Goal: Information Seeking & Learning: Find specific fact

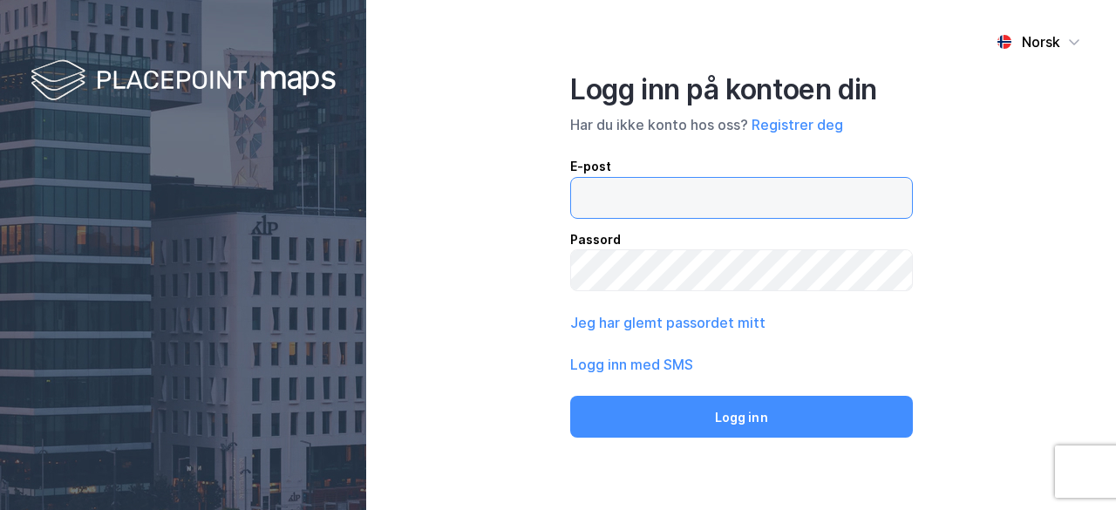
click at [661, 212] on input "email" at bounding box center [741, 198] width 341 height 40
type input "[EMAIL_ADDRESS][DOMAIN_NAME]"
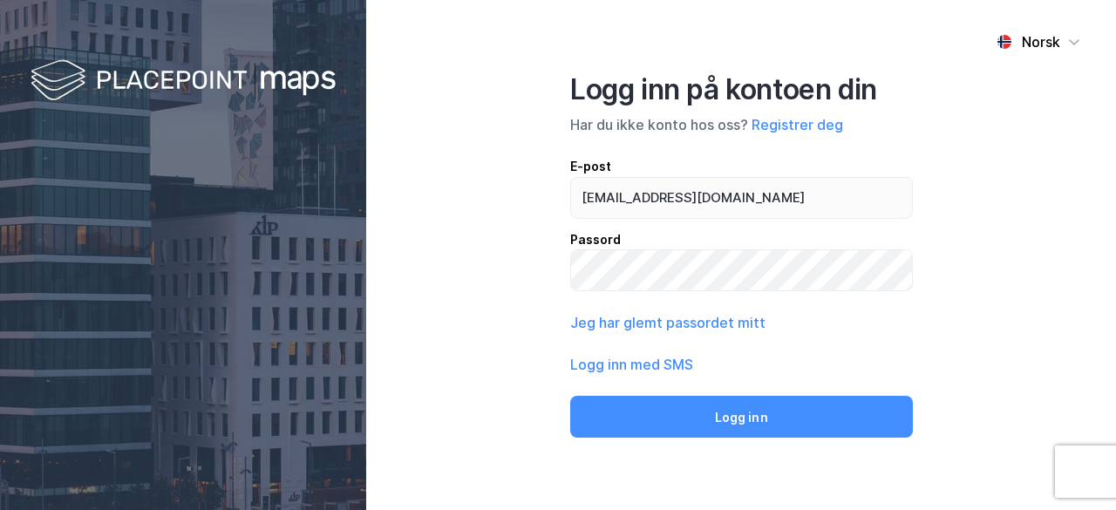
click at [428, 233] on div "Norsk Logg inn på kontoen din Har du ikke konto hos oss? Registrer deg E-post […" at bounding box center [741, 255] width 750 height 510
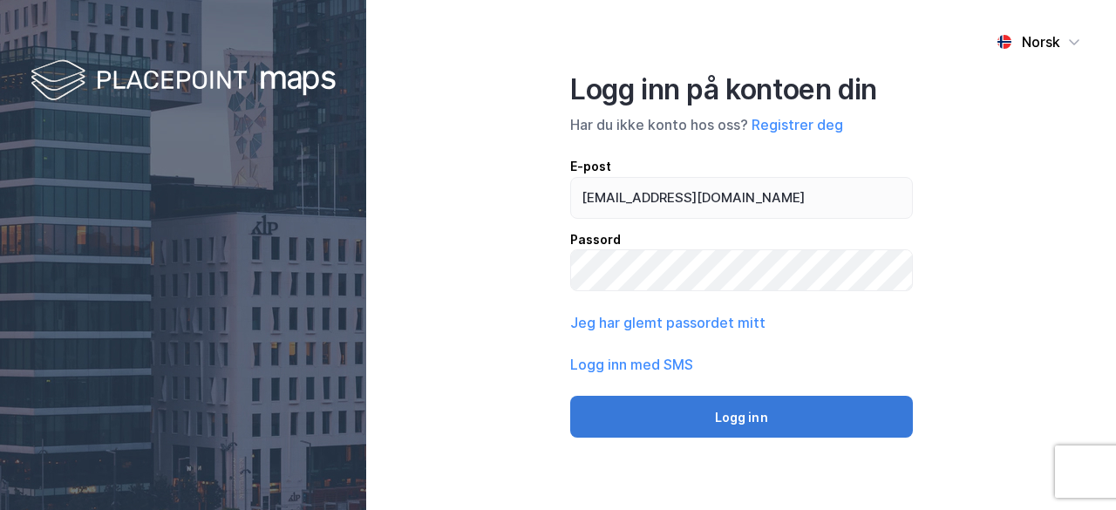
click at [642, 405] on button "Logg inn" at bounding box center [741, 417] width 343 height 42
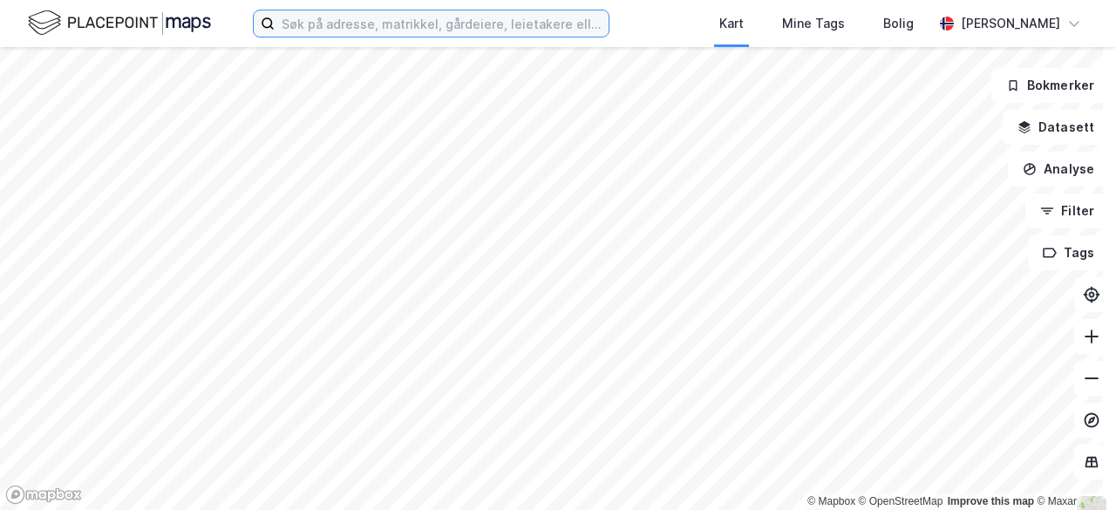
click at [416, 24] on input at bounding box center [442, 23] width 334 height 26
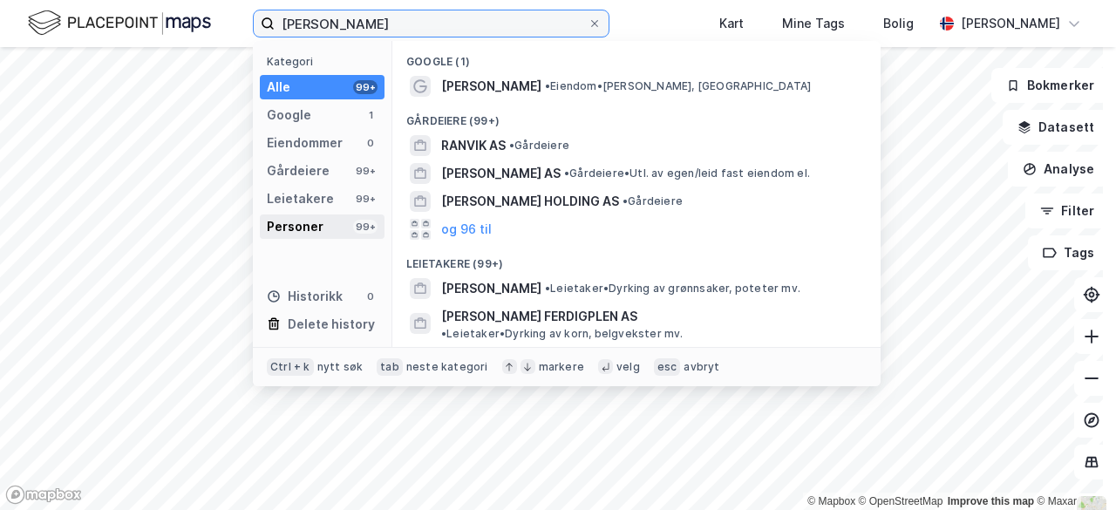
type input "[PERSON_NAME]"
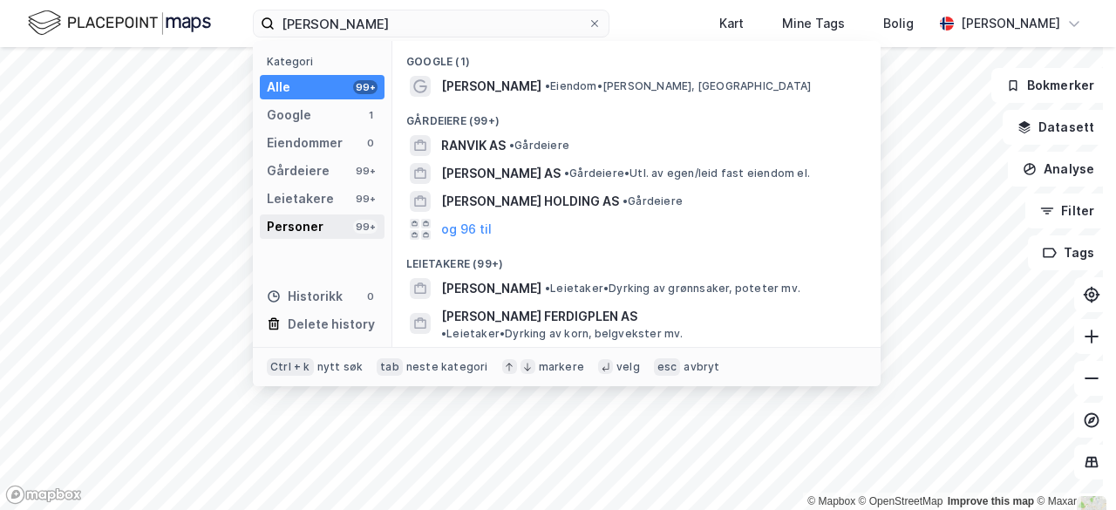
click at [305, 217] on div "Personer" at bounding box center [295, 226] width 57 height 21
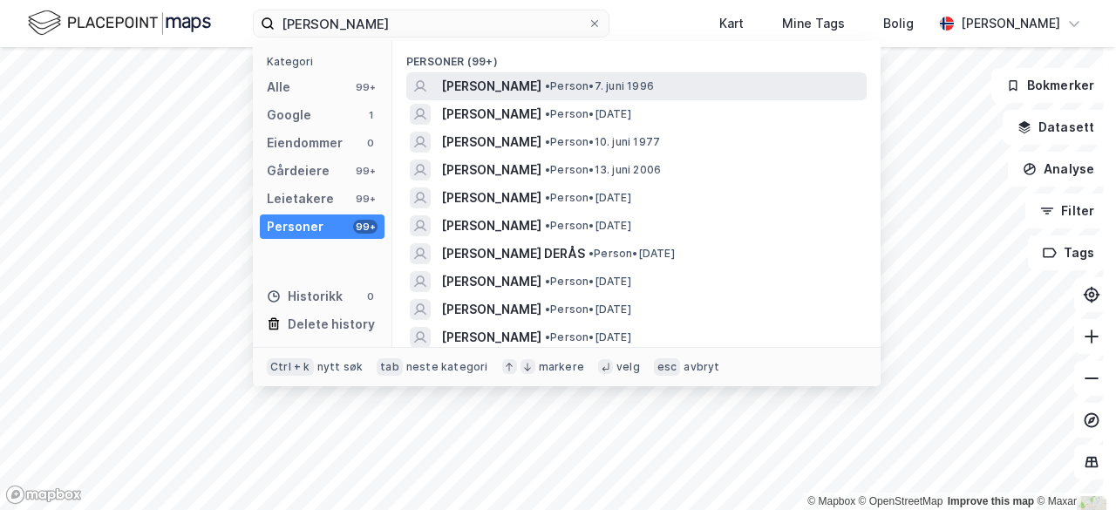
click at [547, 81] on div "[PERSON_NAME] • Person • [DATE]" at bounding box center [652, 86] width 422 height 21
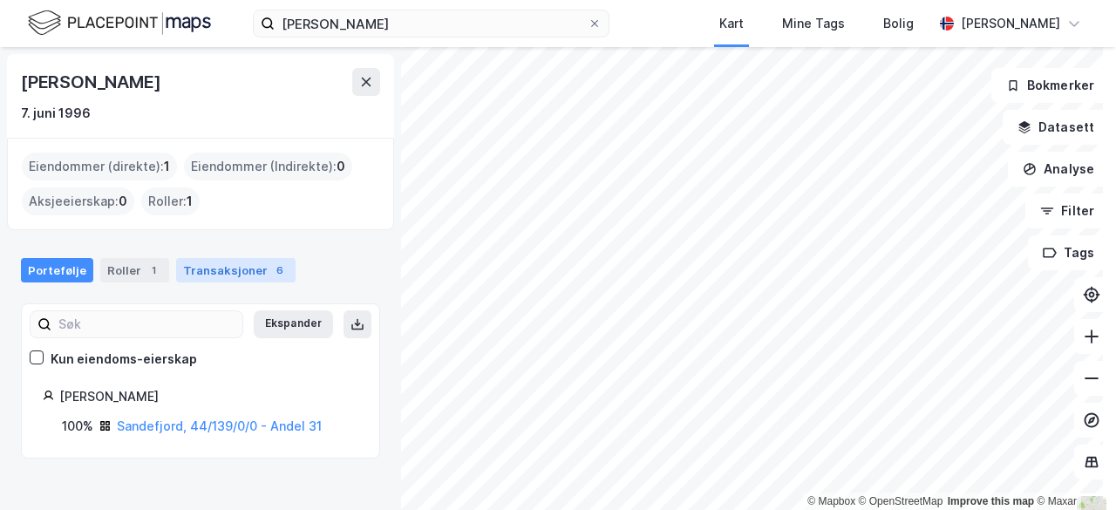
click at [271, 270] on div "6" at bounding box center [279, 269] width 17 height 17
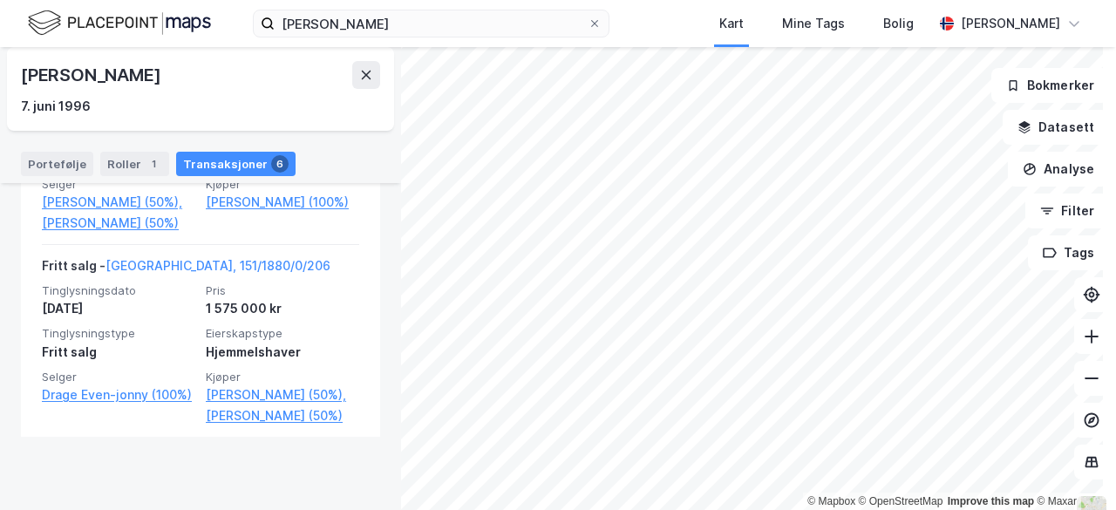
scroll to position [1360, 0]
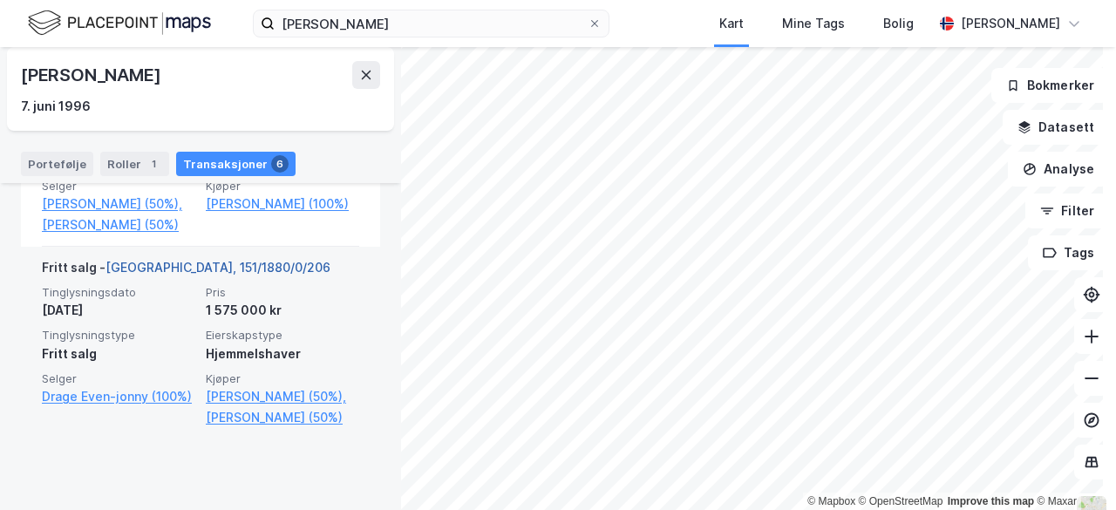
click at [228, 275] on link "[GEOGRAPHIC_DATA], 151/1880/0/206" at bounding box center [217, 267] width 225 height 15
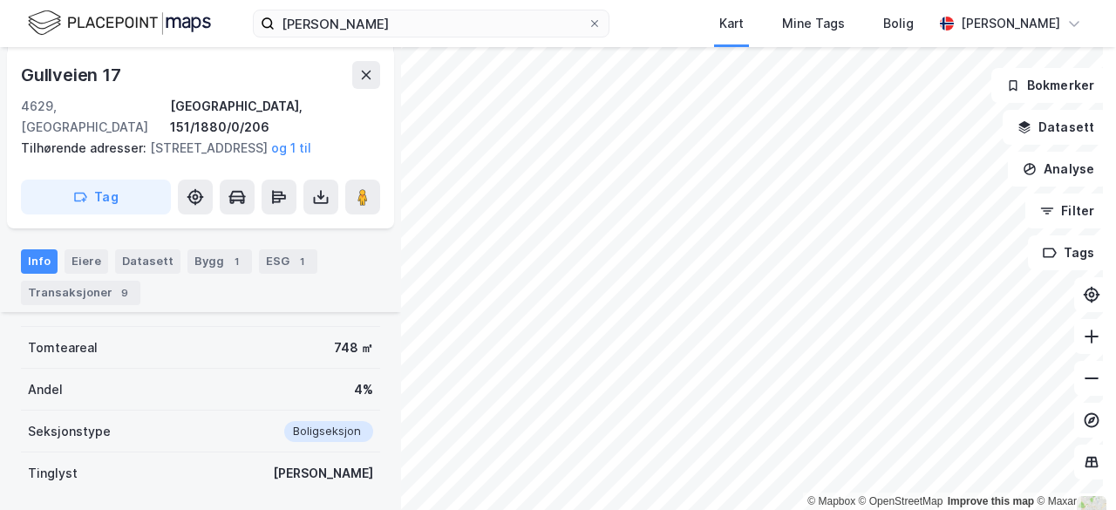
scroll to position [259, 0]
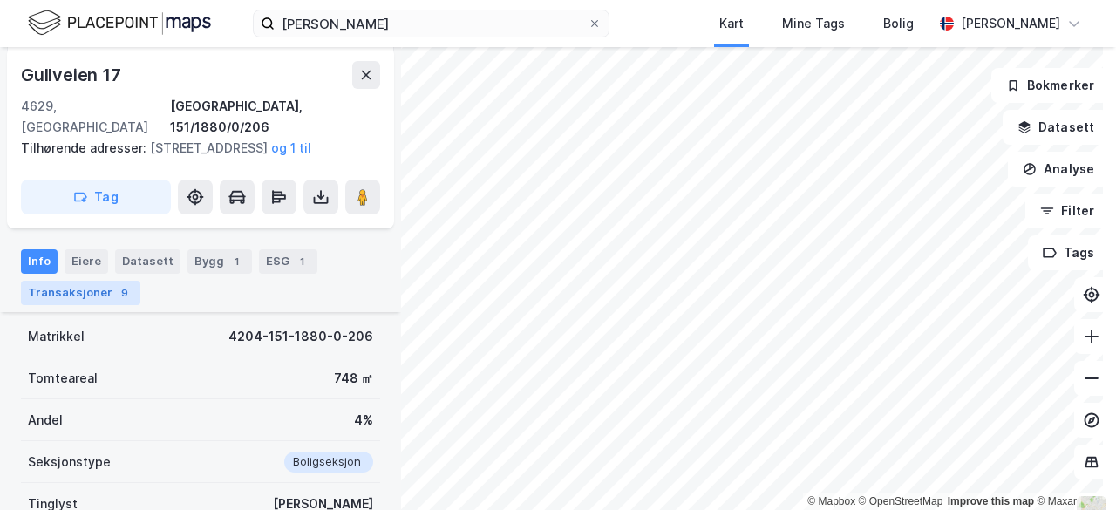
click at [82, 297] on div "Transaksjoner 9" at bounding box center [80, 293] width 119 height 24
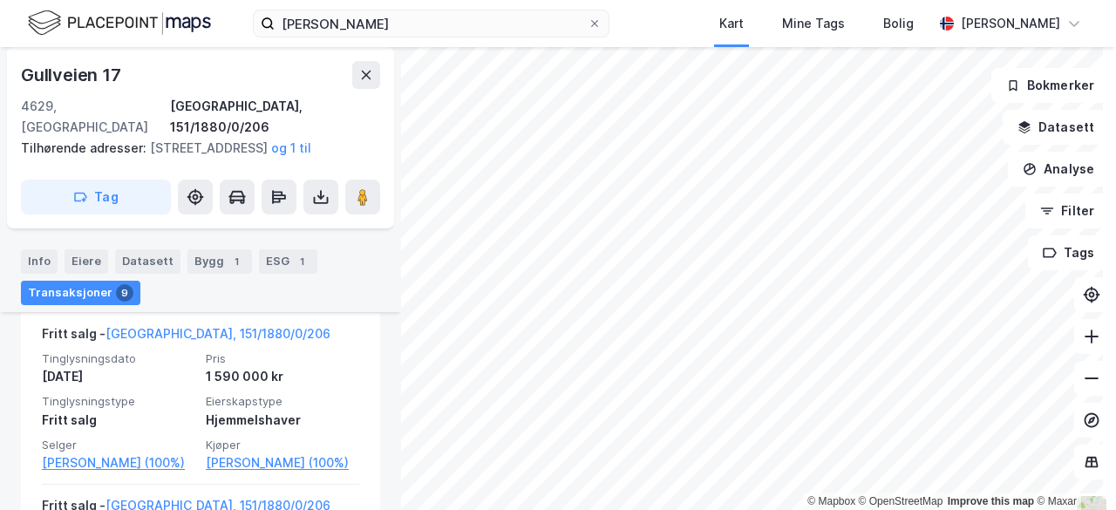
scroll to position [574, 0]
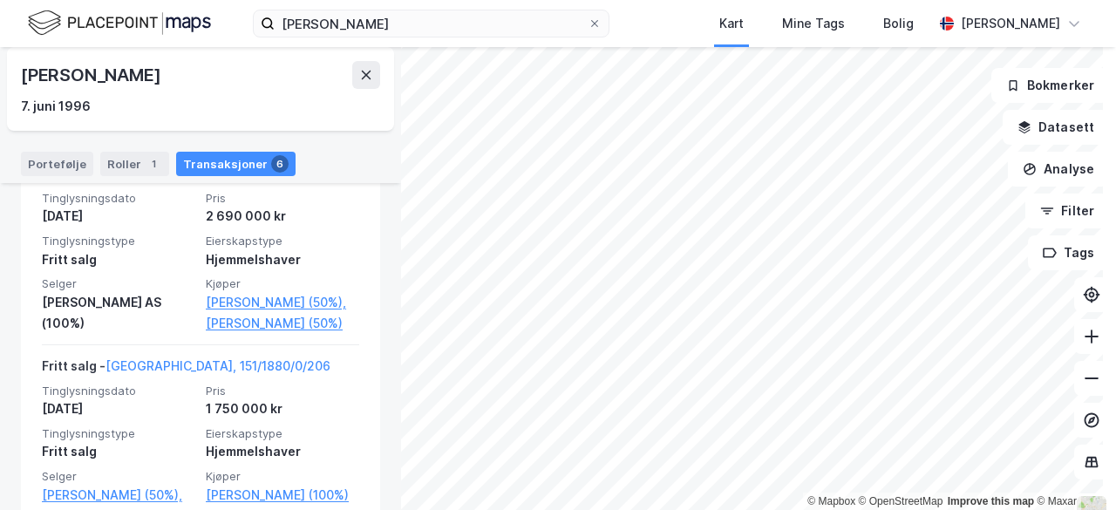
scroll to position [997, 0]
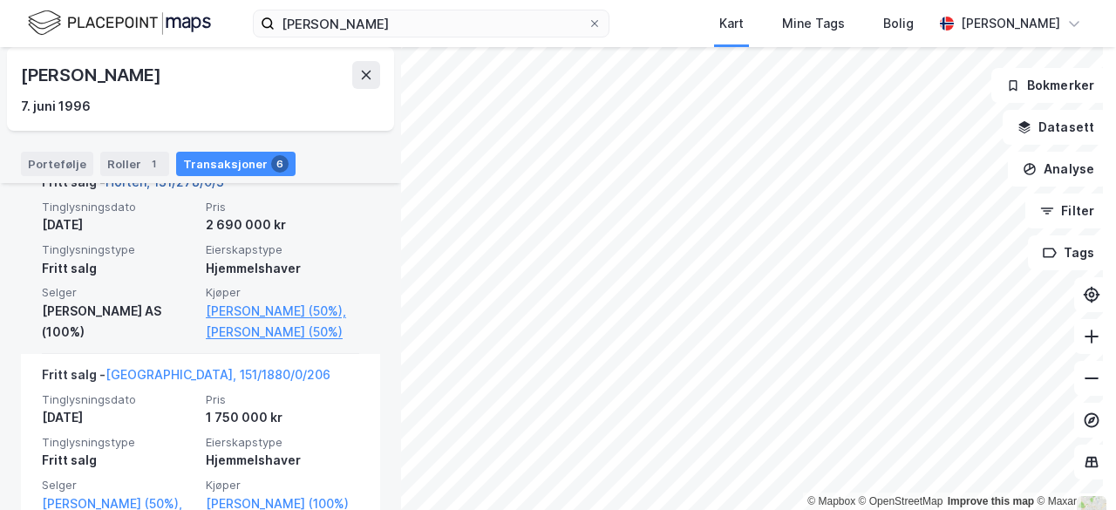
click at [192, 189] on link "Horten, 131/278/0/3" at bounding box center [164, 181] width 119 height 15
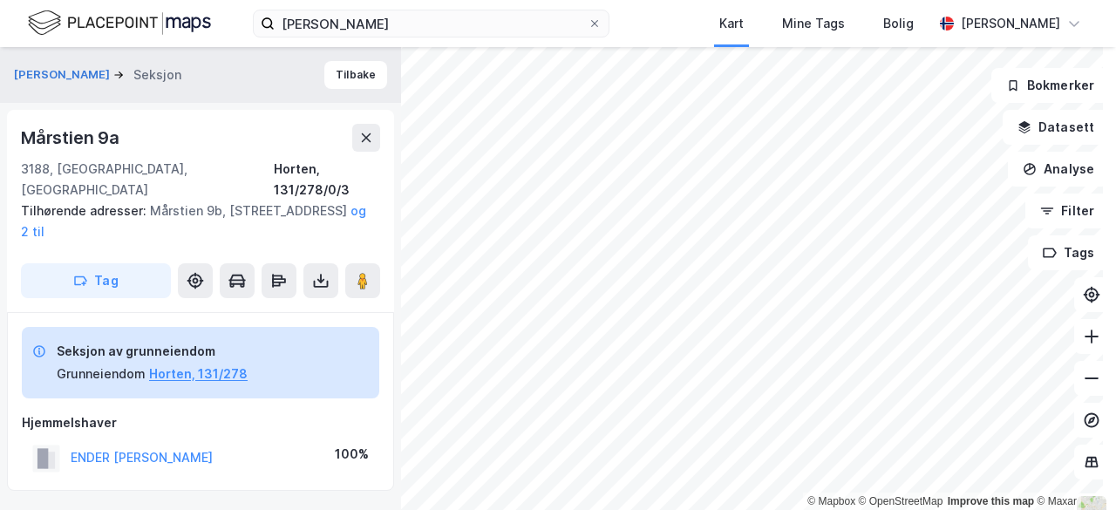
scroll to position [390, 0]
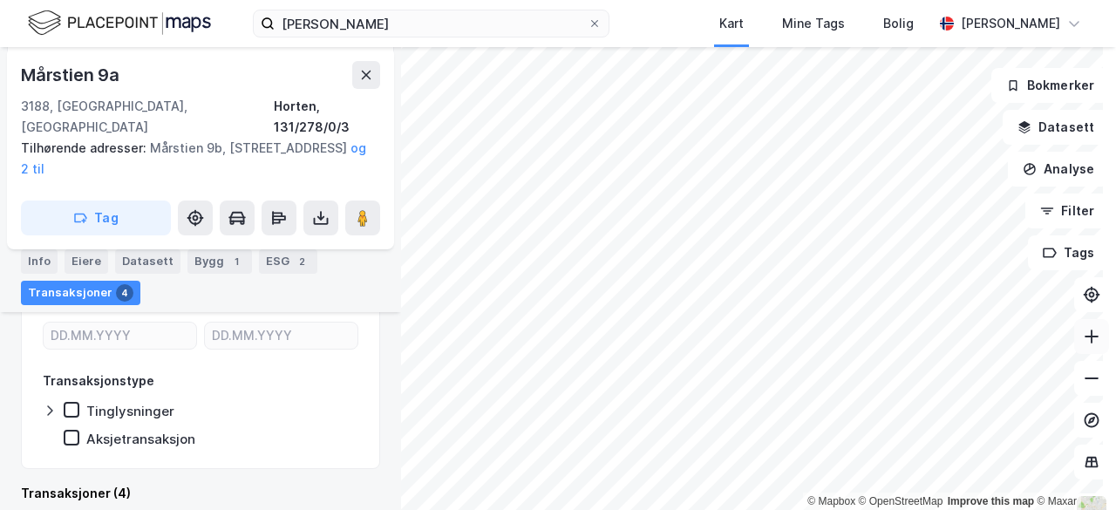
click at [1074, 343] on button at bounding box center [1091, 336] width 35 height 35
click at [1084, 377] on icon at bounding box center [1091, 378] width 14 height 2
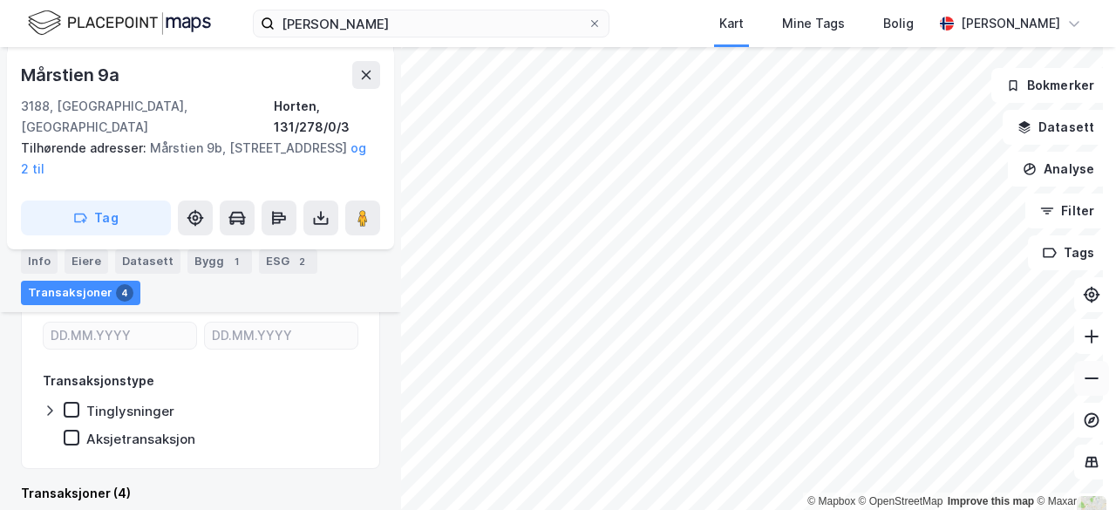
click at [1084, 377] on icon at bounding box center [1091, 378] width 14 height 2
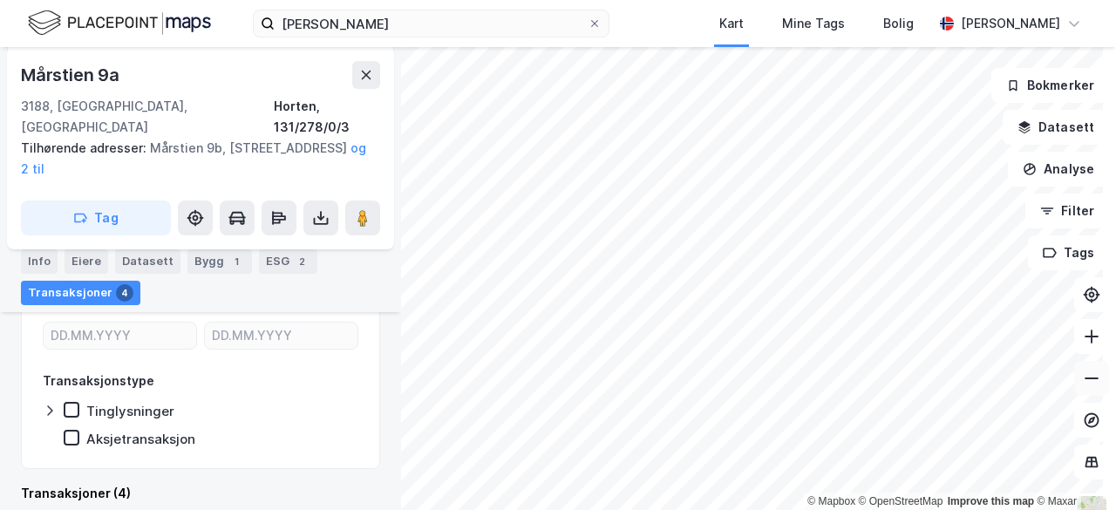
click at [1084, 377] on icon at bounding box center [1091, 378] width 14 height 2
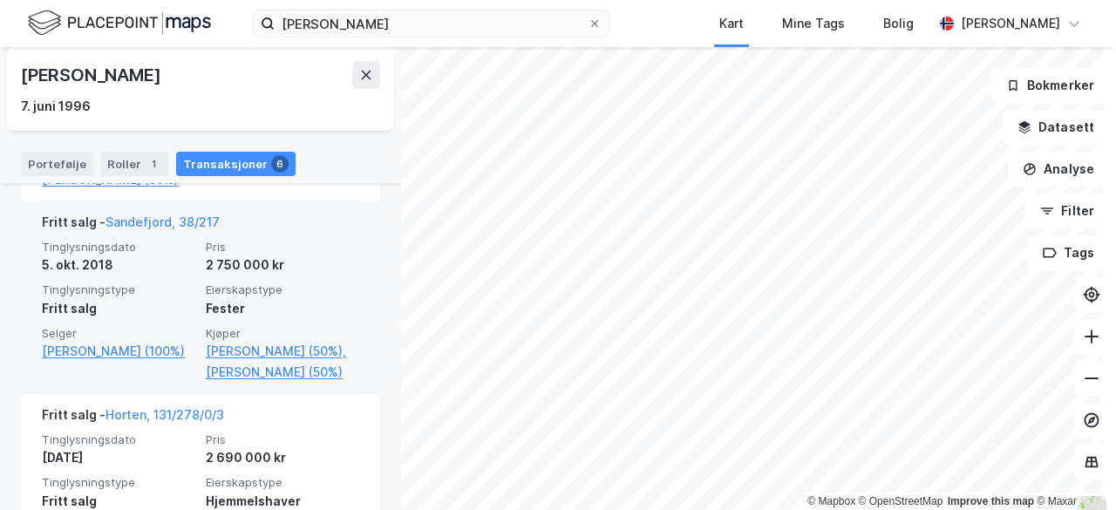
scroll to position [771, 0]
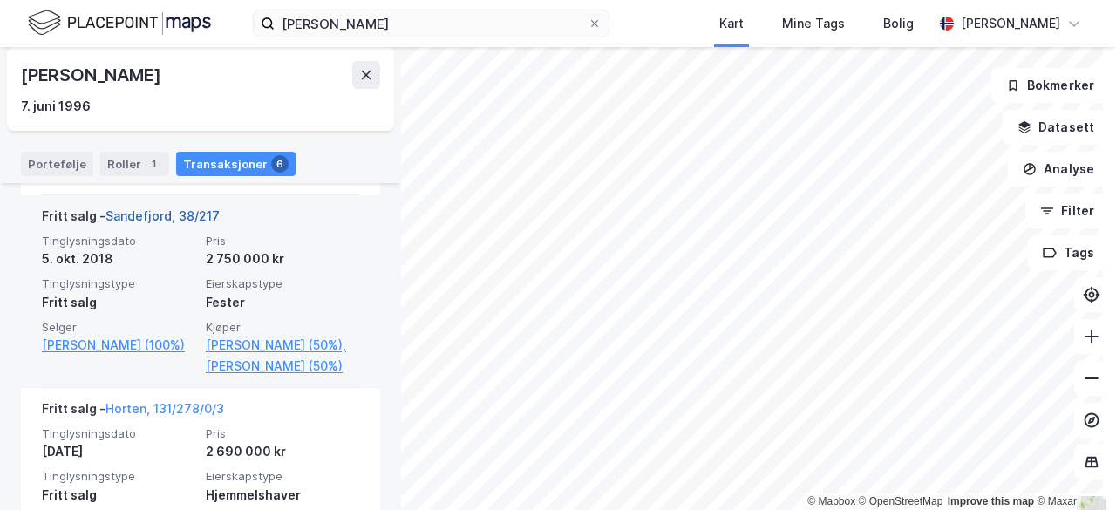
click at [195, 223] on link "Sandefjord, 38/217" at bounding box center [162, 215] width 114 height 15
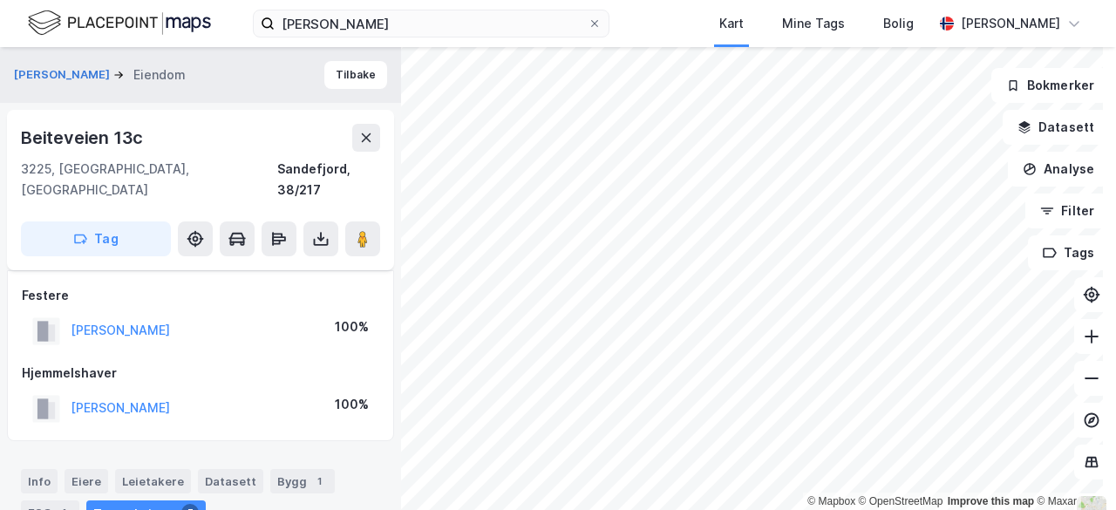
scroll to position [340, 0]
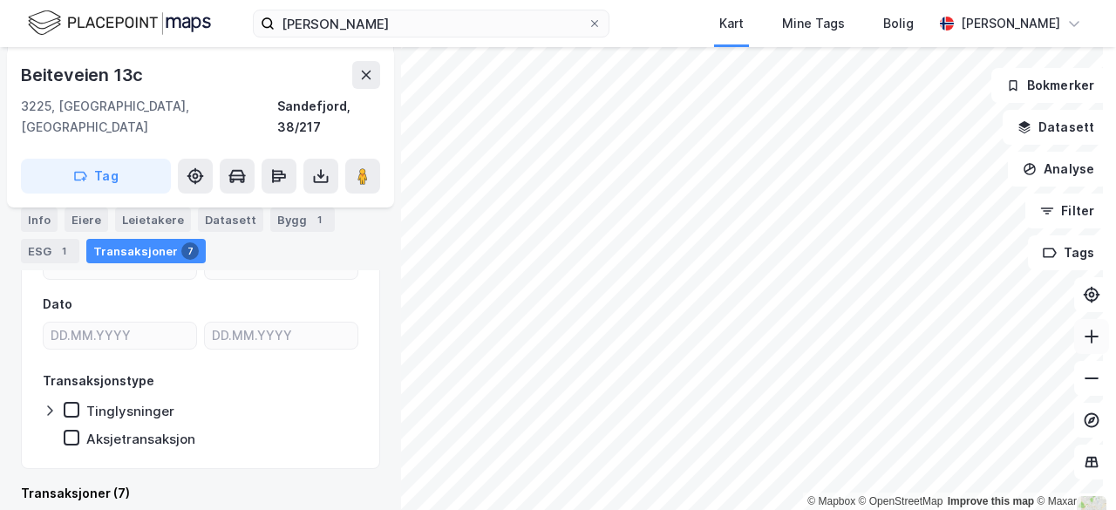
click at [1083, 341] on icon at bounding box center [1091, 336] width 17 height 17
click at [1083, 382] on icon at bounding box center [1091, 378] width 17 height 17
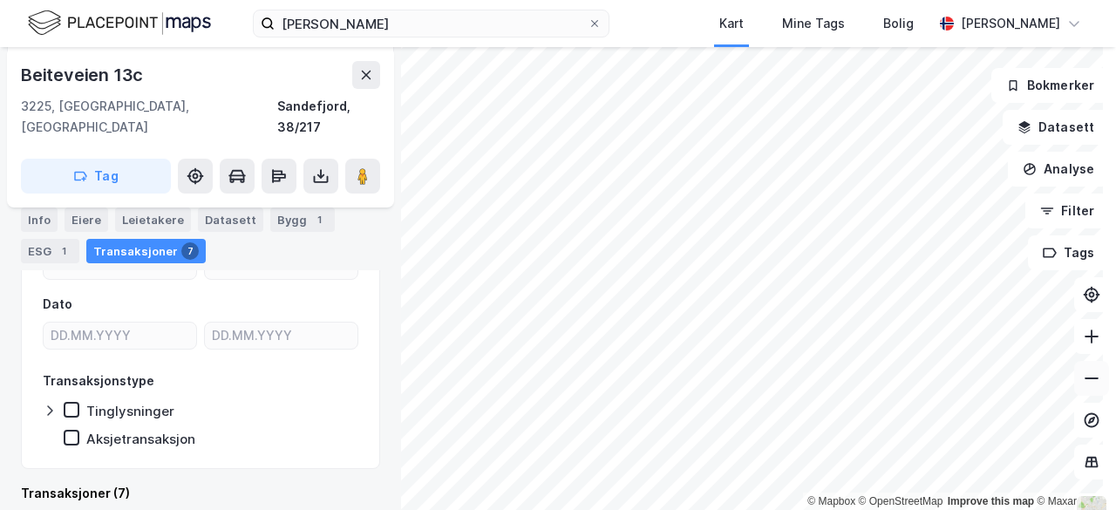
click at [1083, 382] on icon at bounding box center [1091, 378] width 17 height 17
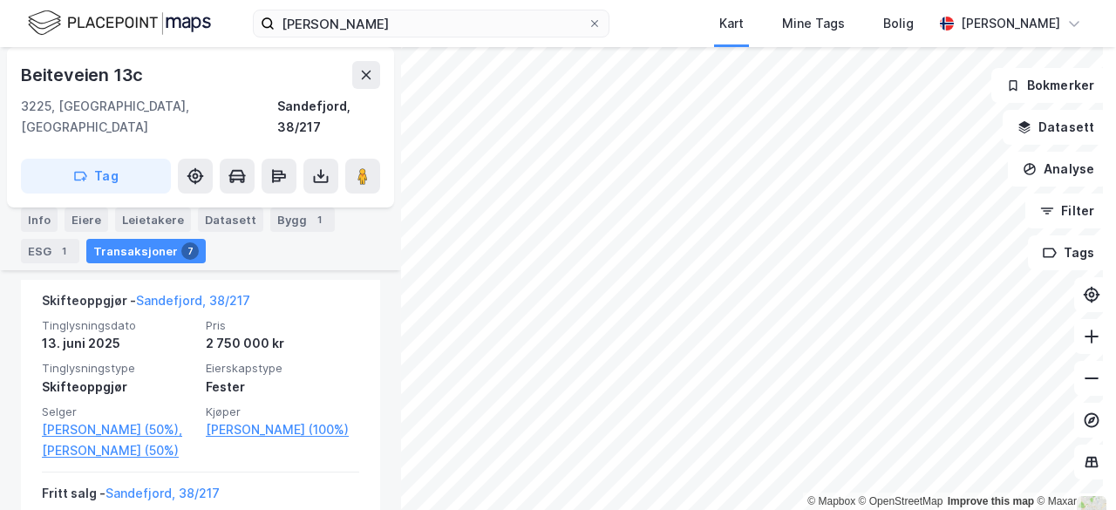
scroll to position [570, 0]
click at [1086, 345] on button at bounding box center [1091, 336] width 35 height 35
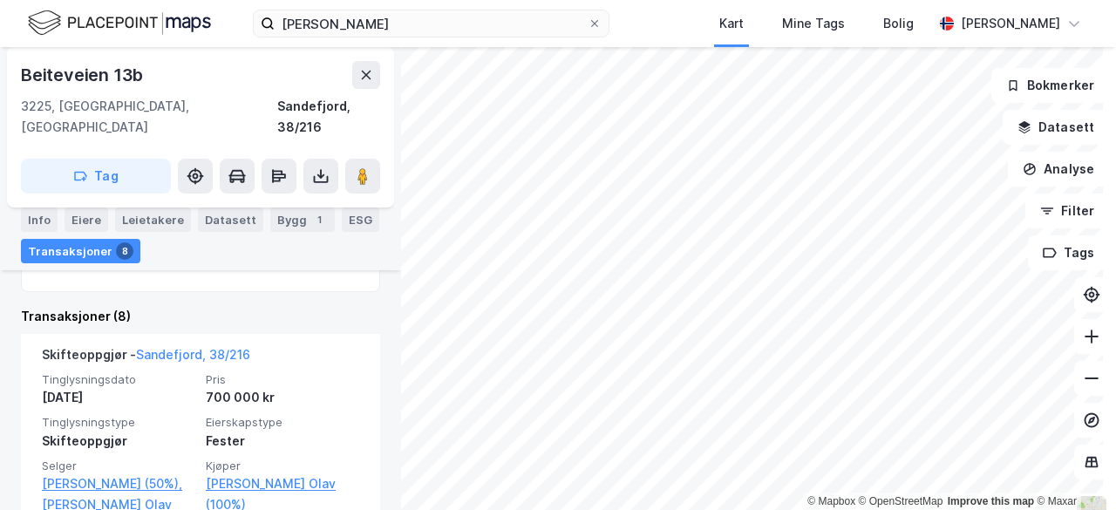
scroll to position [474, 0]
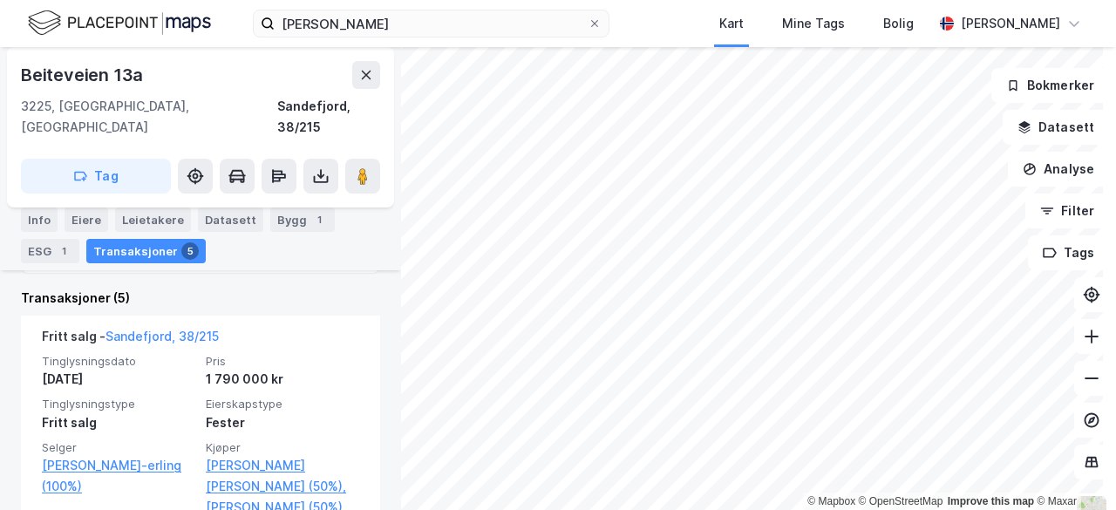
scroll to position [517, 0]
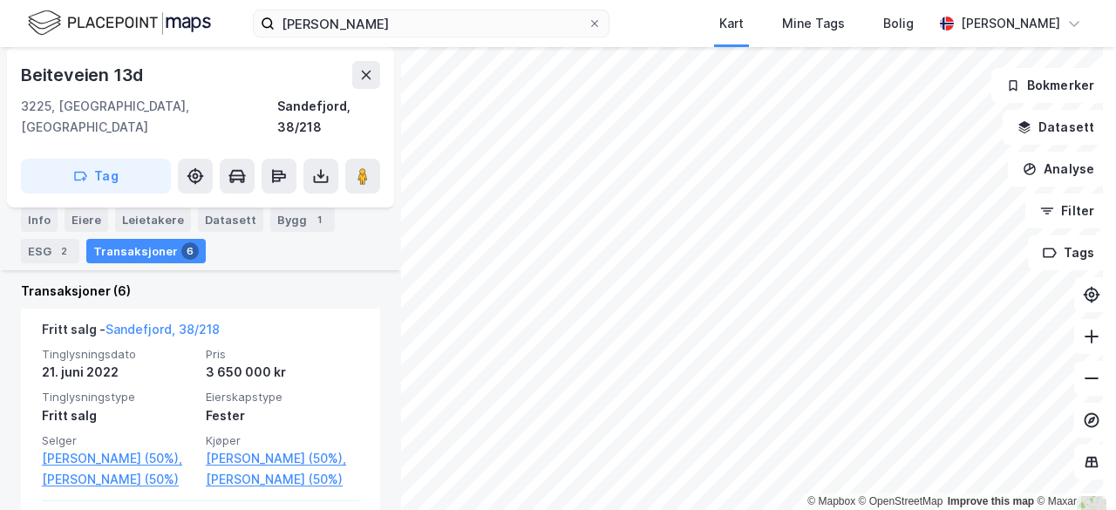
scroll to position [523, 0]
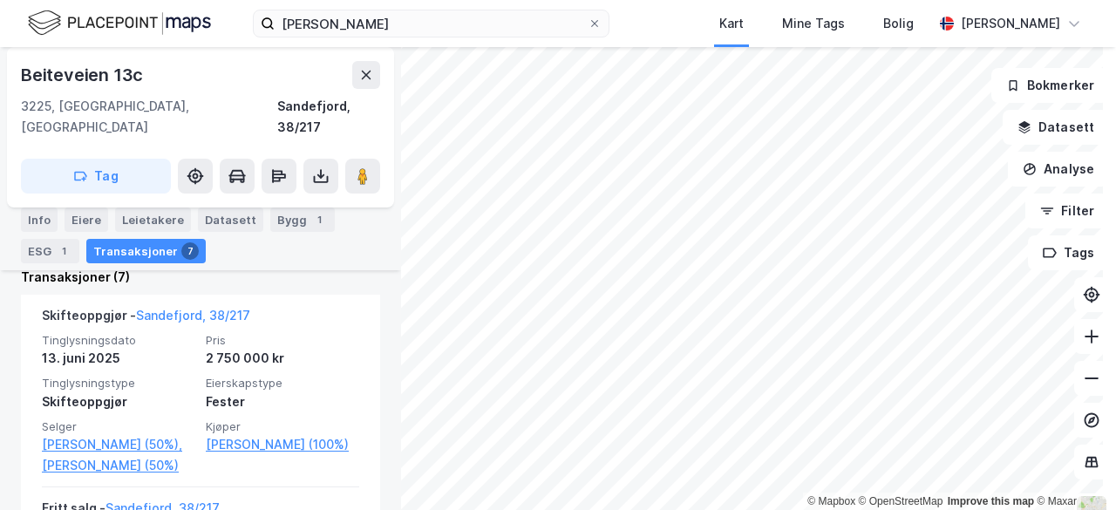
scroll to position [556, 0]
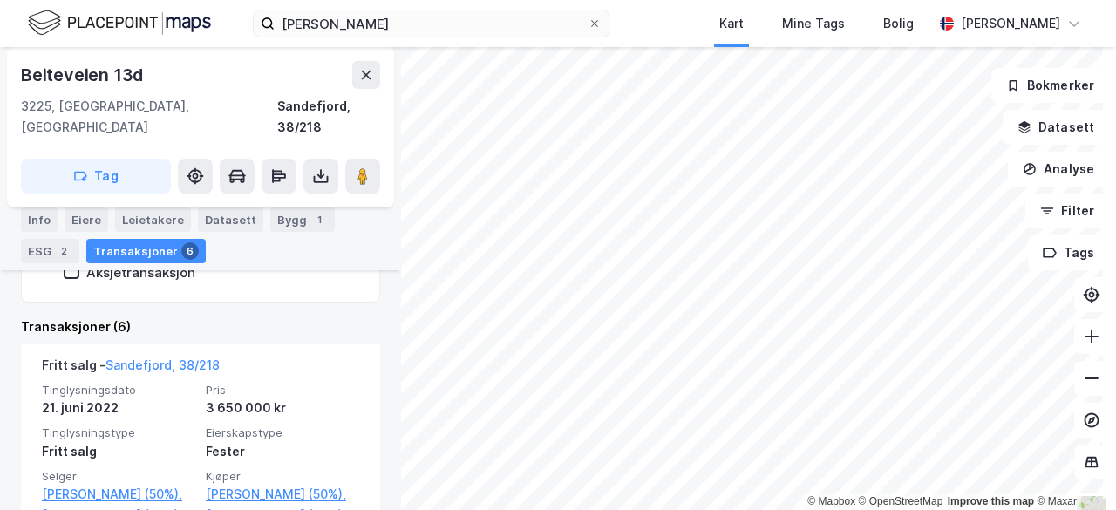
scroll to position [487, 0]
